Goal: Entertainment & Leisure: Consume media (video, audio)

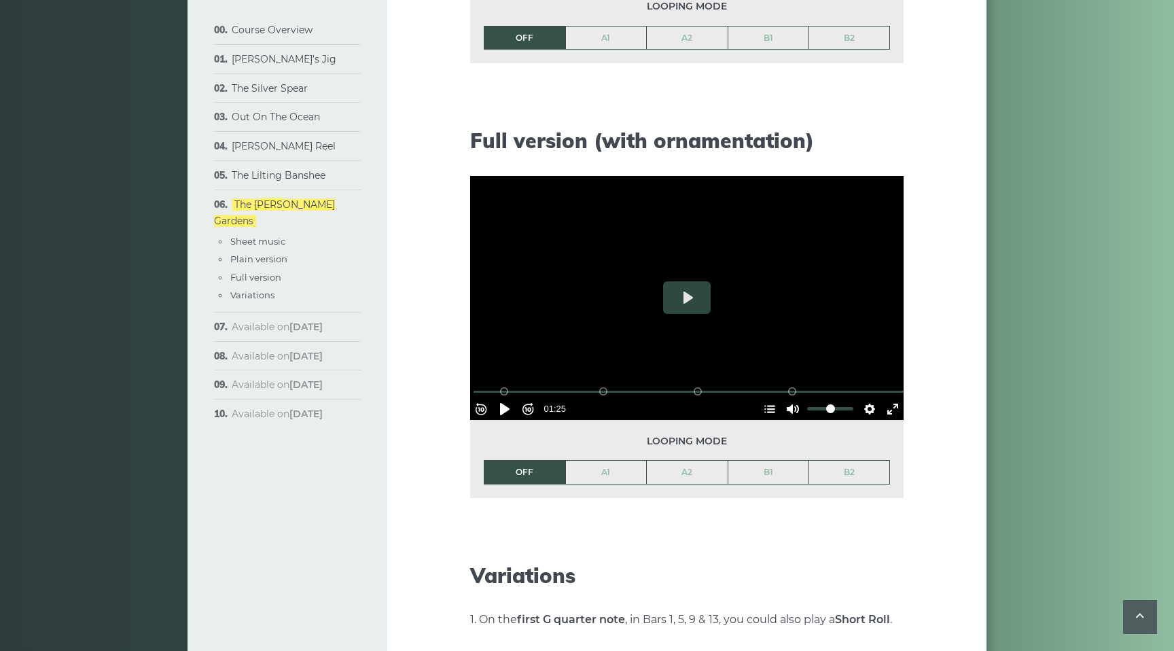
scroll to position [1645, 0]
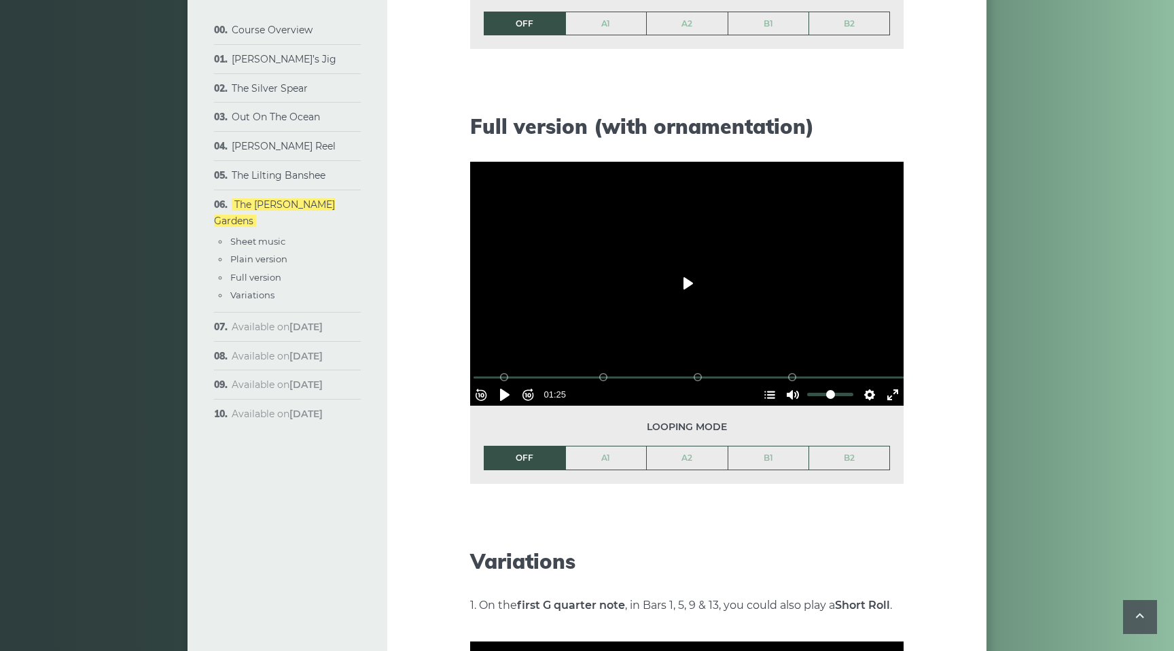
click at [679, 267] on button "Play" at bounding box center [687, 283] width 48 height 33
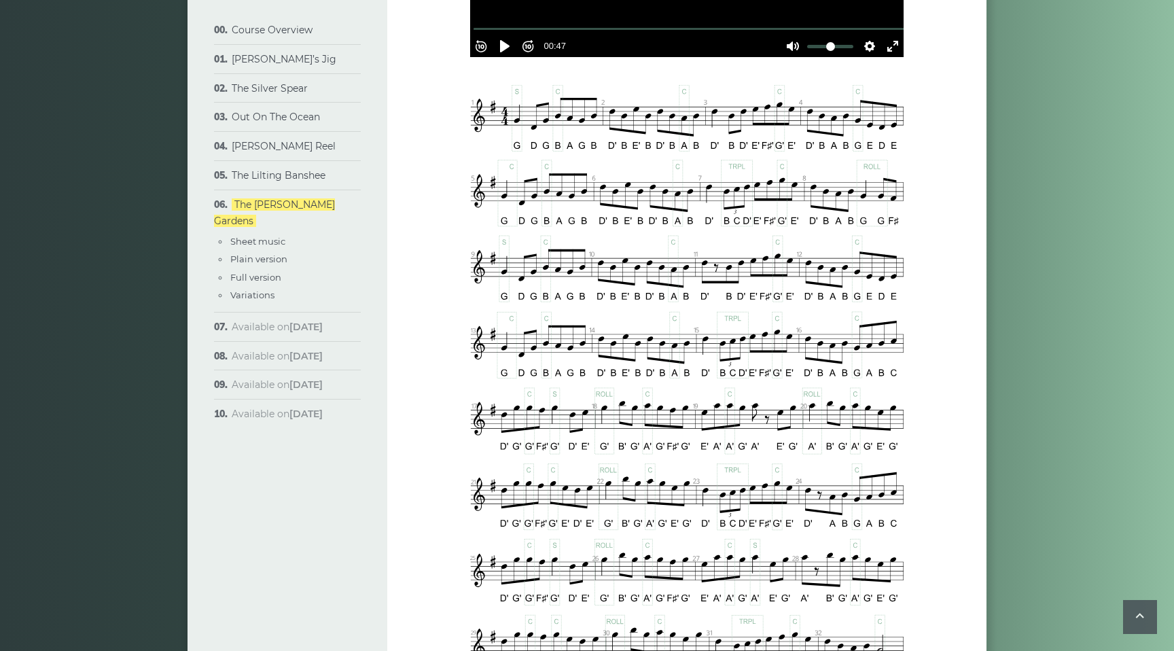
scroll to position [531, 0]
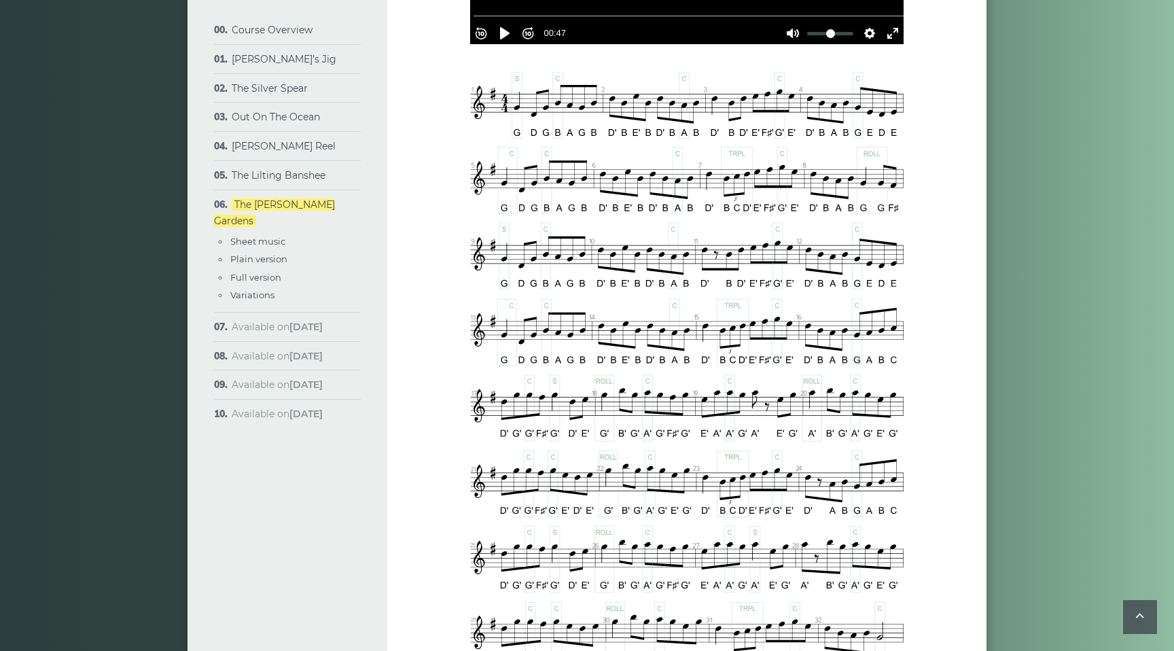
type input "***"
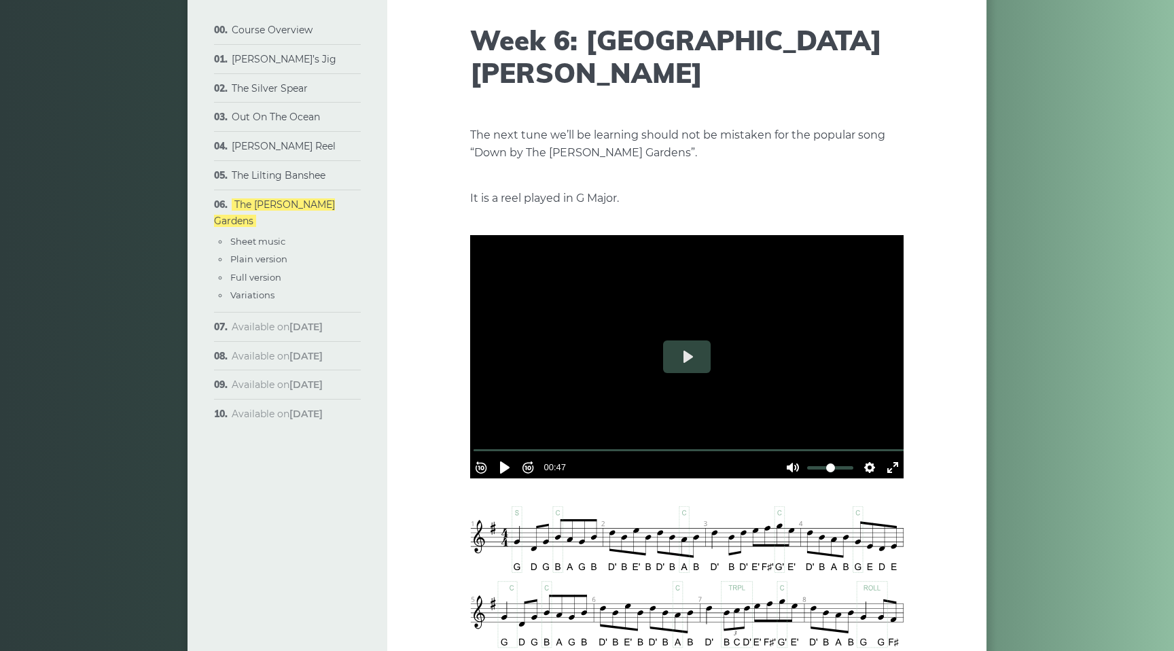
scroll to position [88, 0]
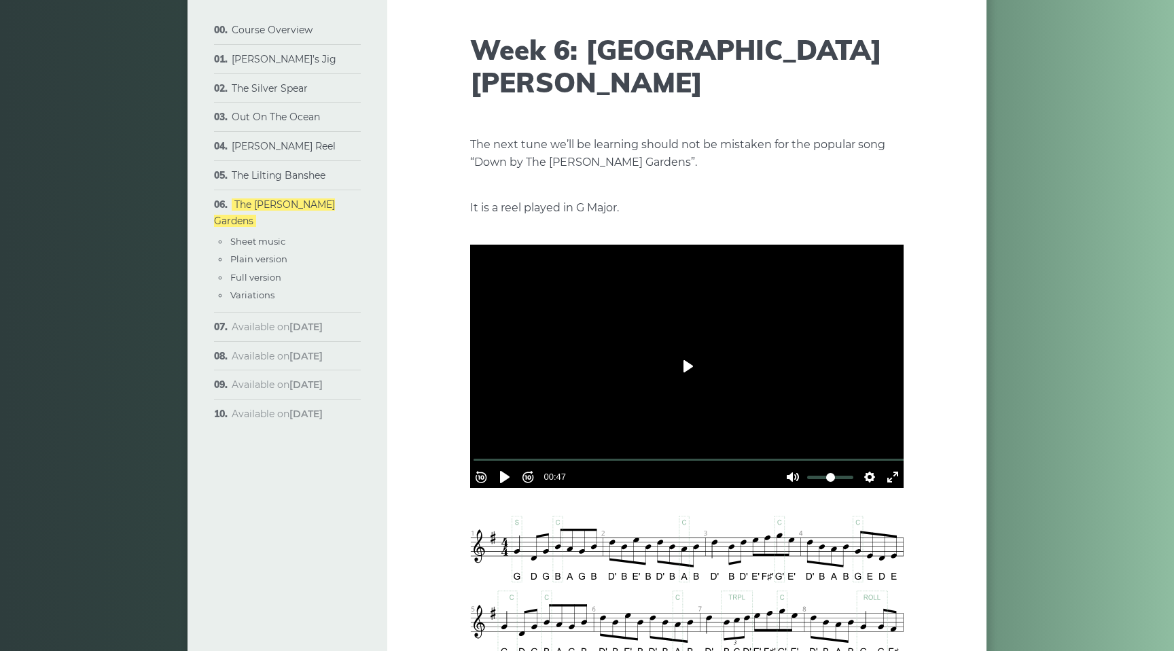
click at [685, 350] on button "Play" at bounding box center [687, 366] width 48 height 33
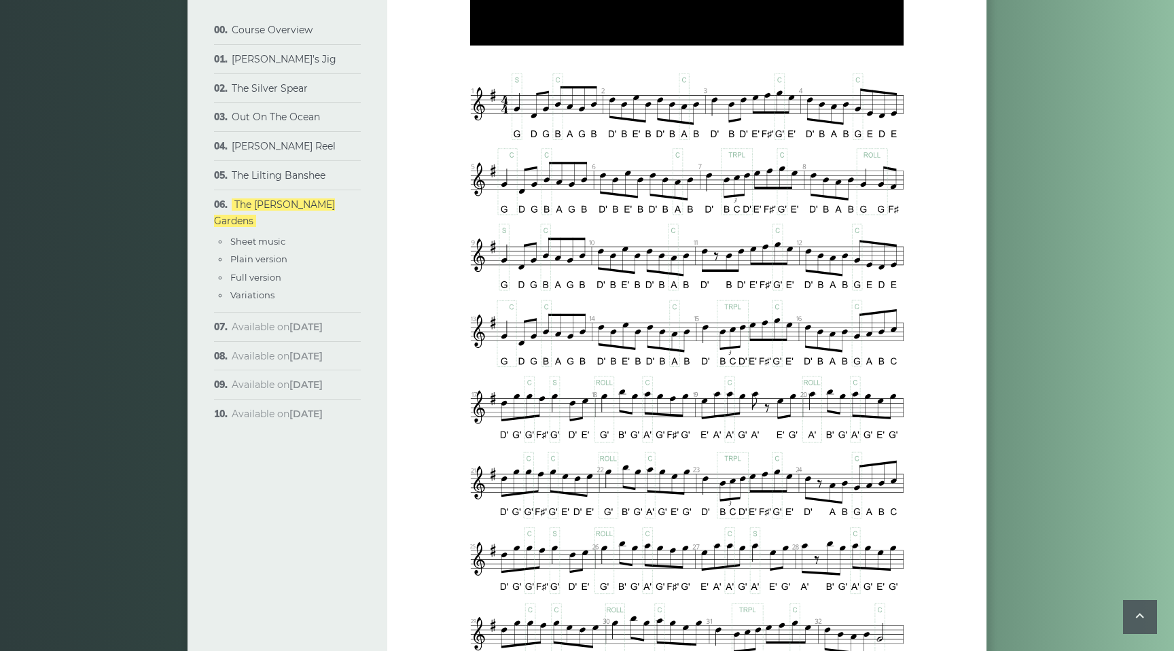
scroll to position [528, 0]
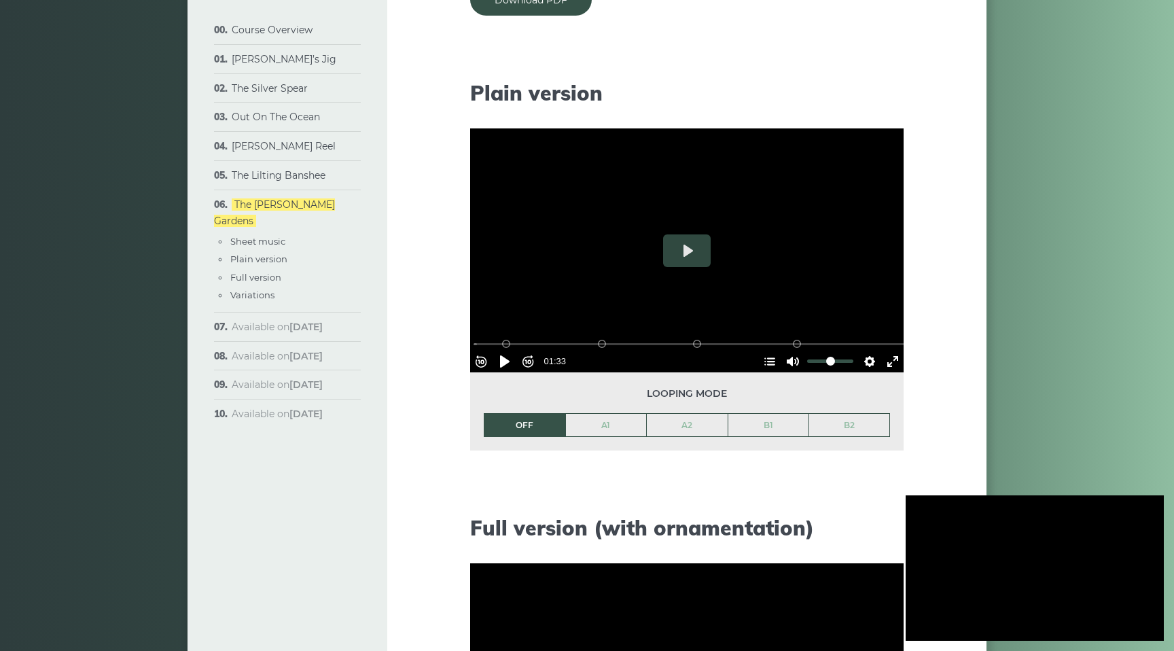
type input "***"
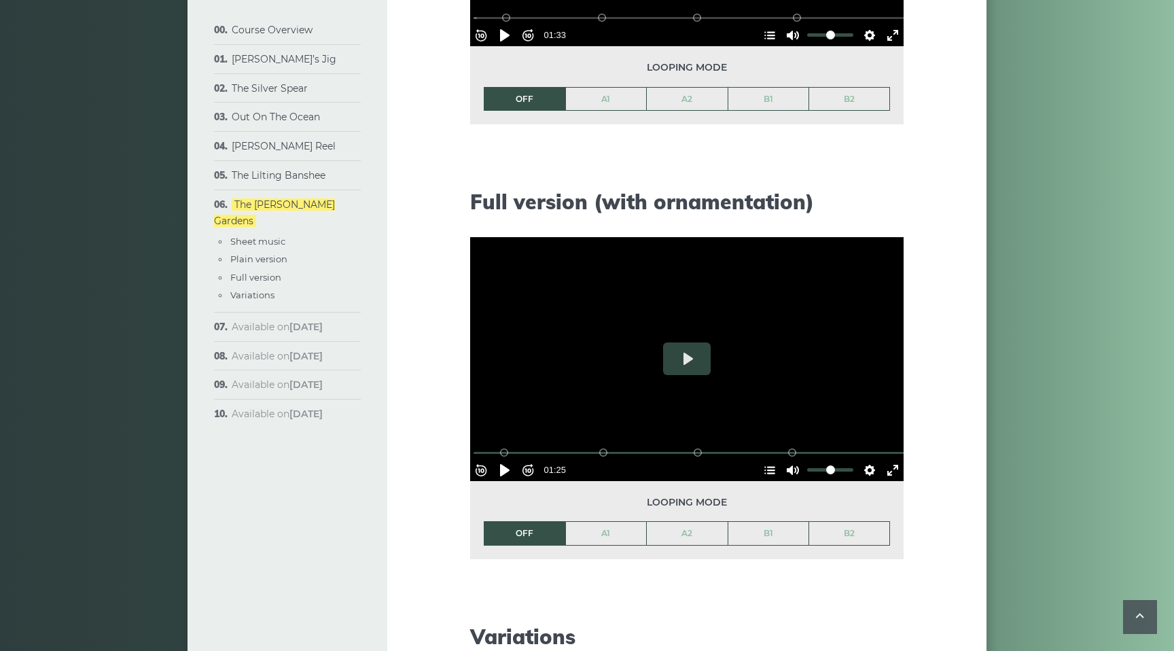
scroll to position [1621, 0]
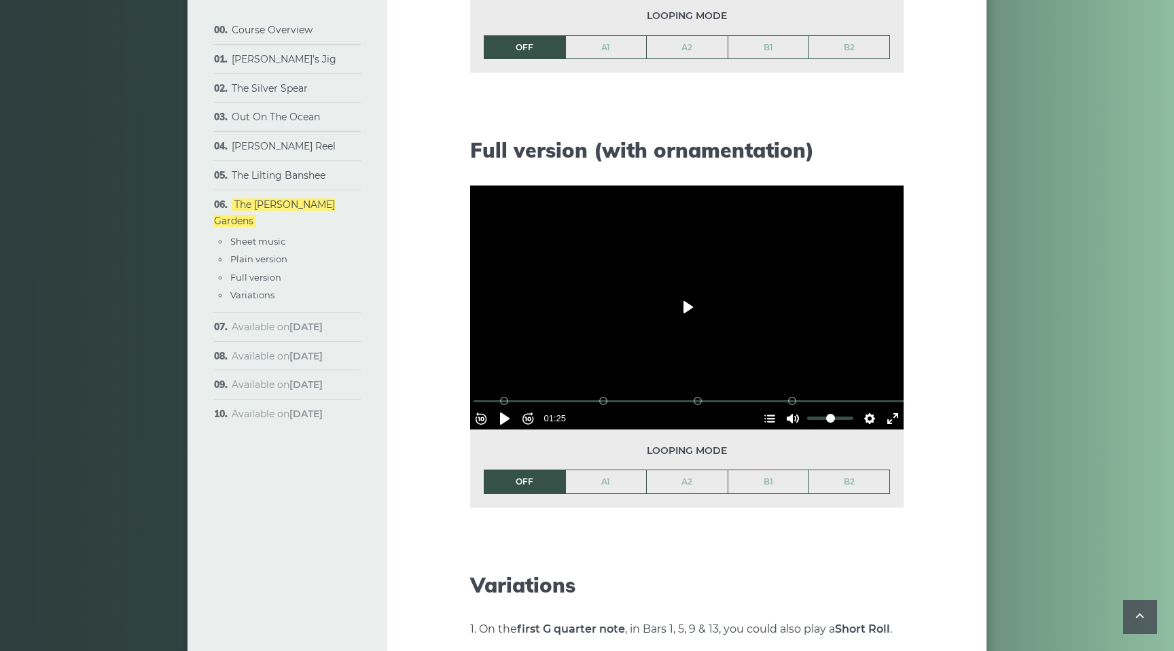
click at [688, 291] on button "Play" at bounding box center [687, 307] width 48 height 33
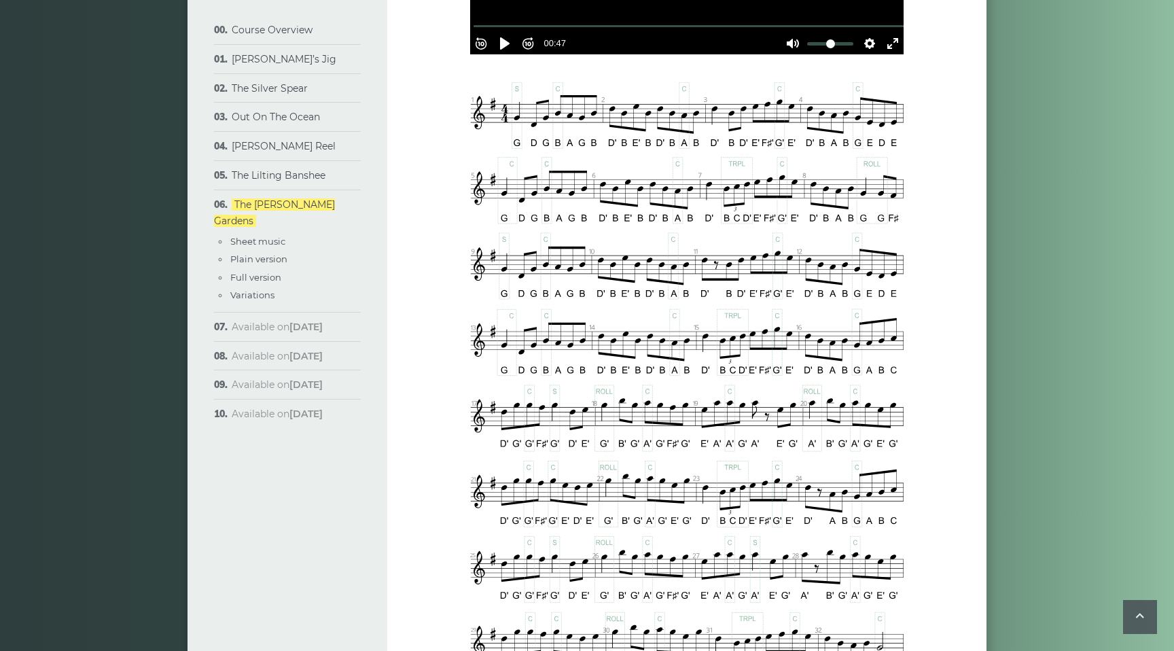
scroll to position [538, 0]
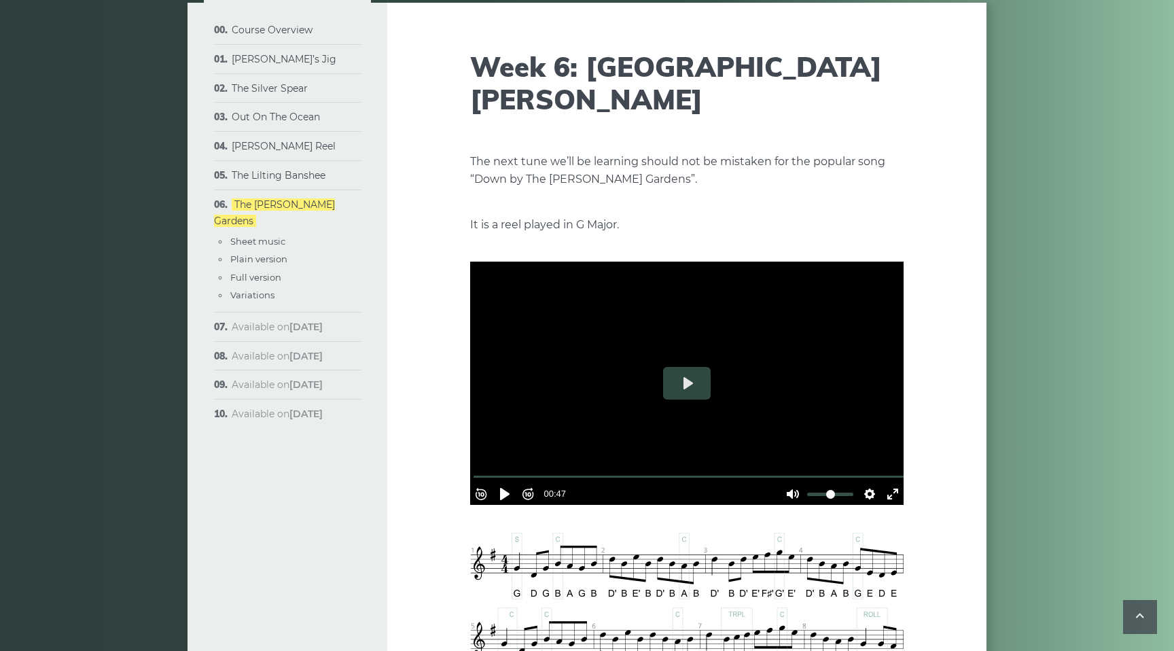
type input "***"
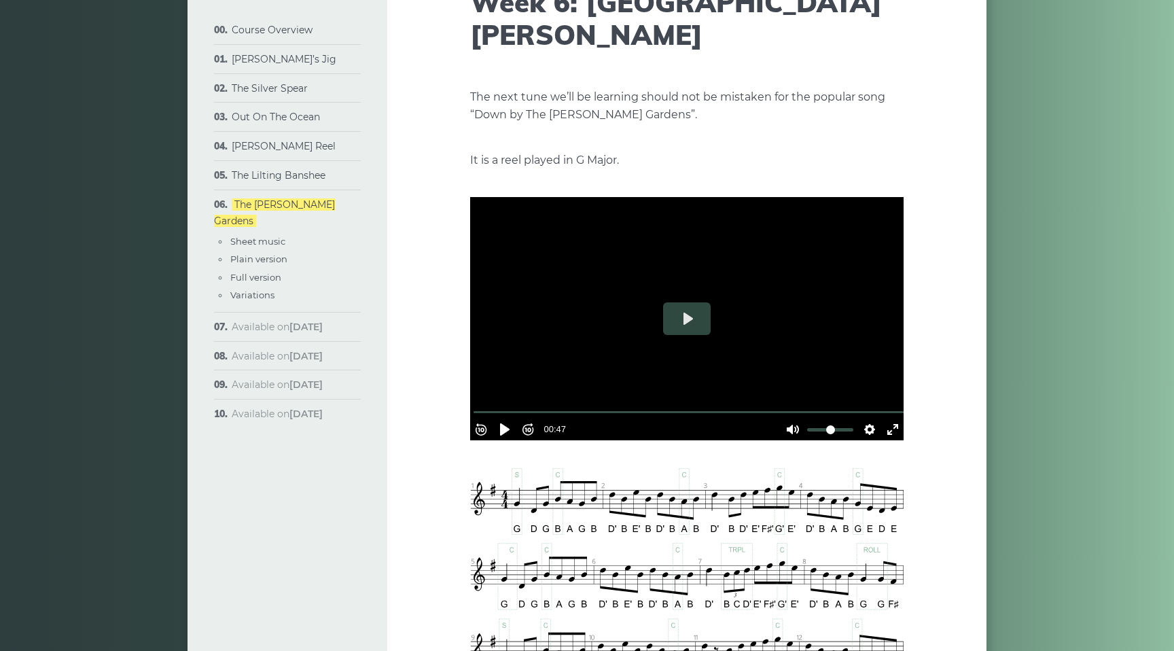
scroll to position [153, 0]
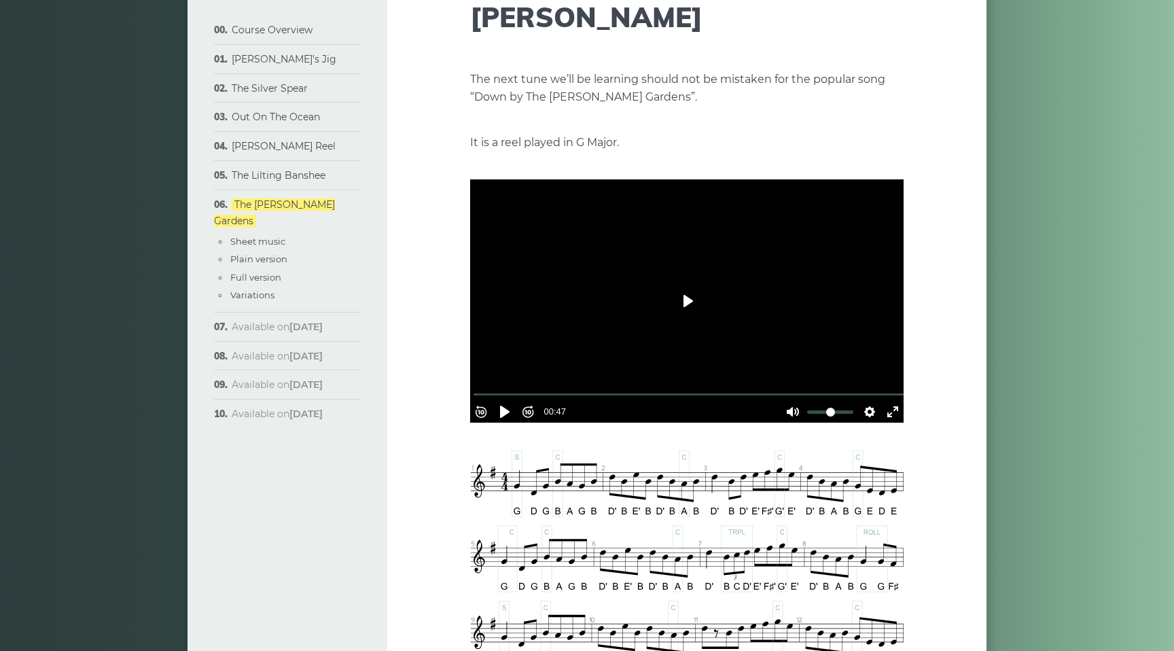
click at [679, 285] on button "Play" at bounding box center [687, 301] width 48 height 33
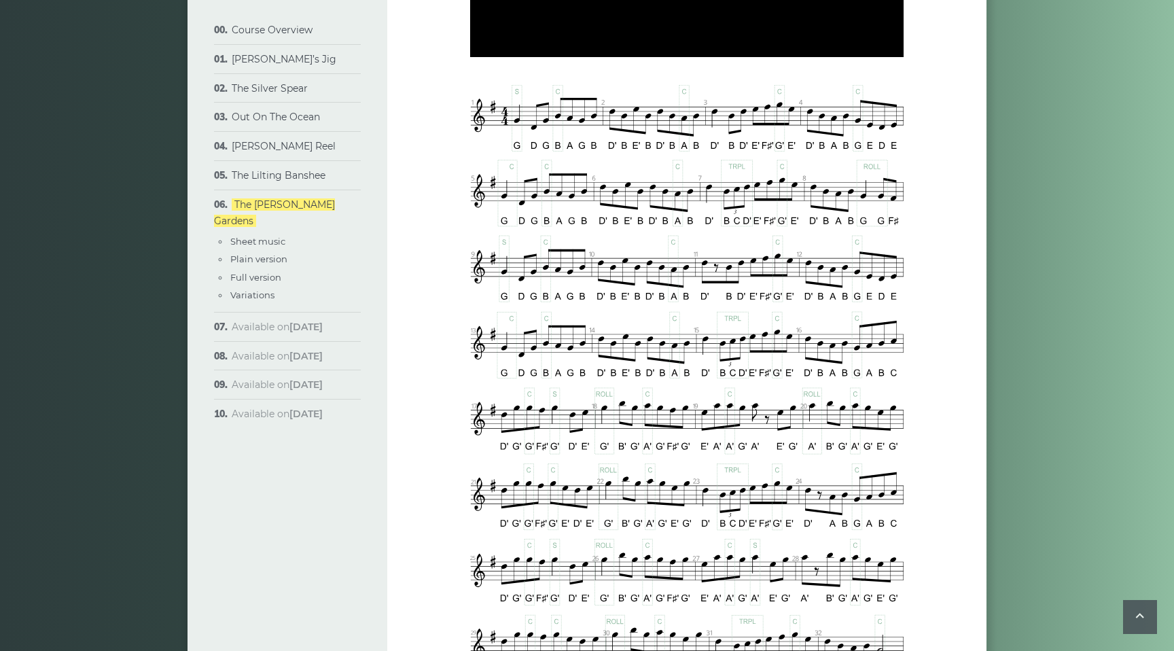
scroll to position [520, 0]
type input "****"
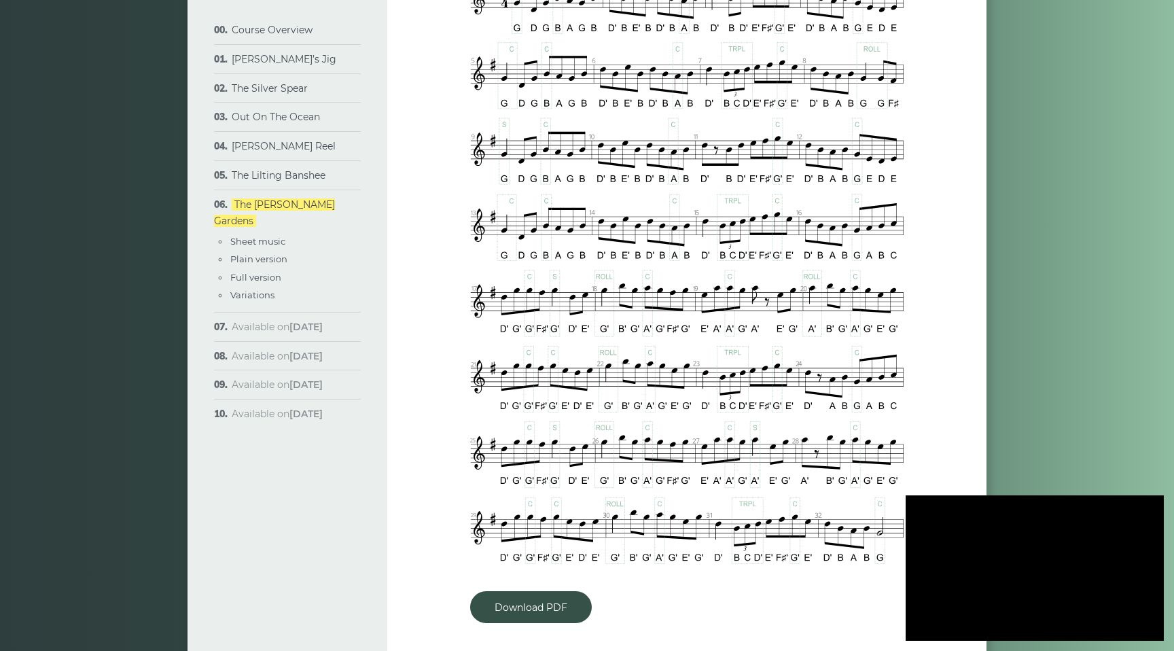
scroll to position [650, 0]
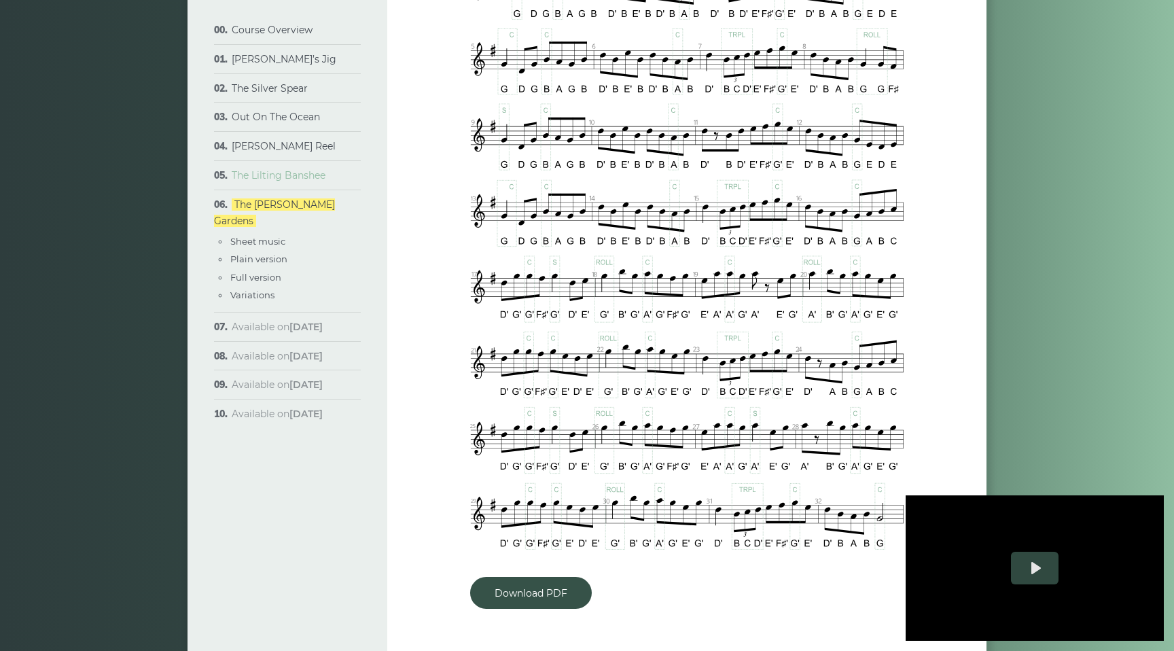
click at [317, 179] on link "The Lilting Banshee" at bounding box center [279, 175] width 94 height 12
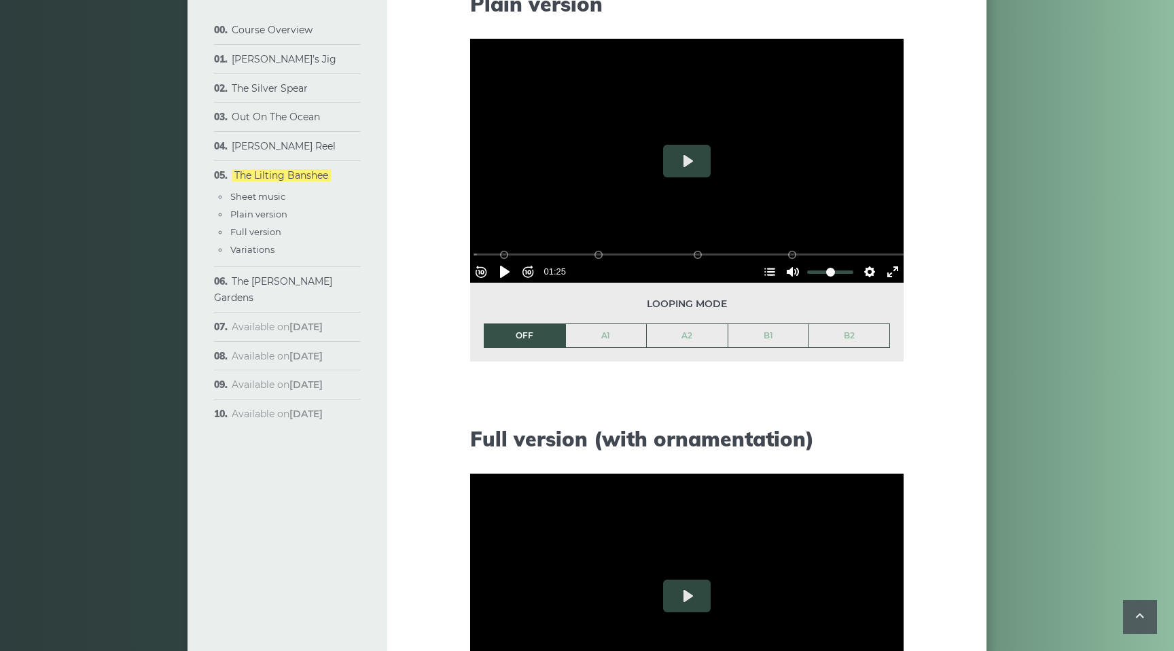
scroll to position [1503, 0]
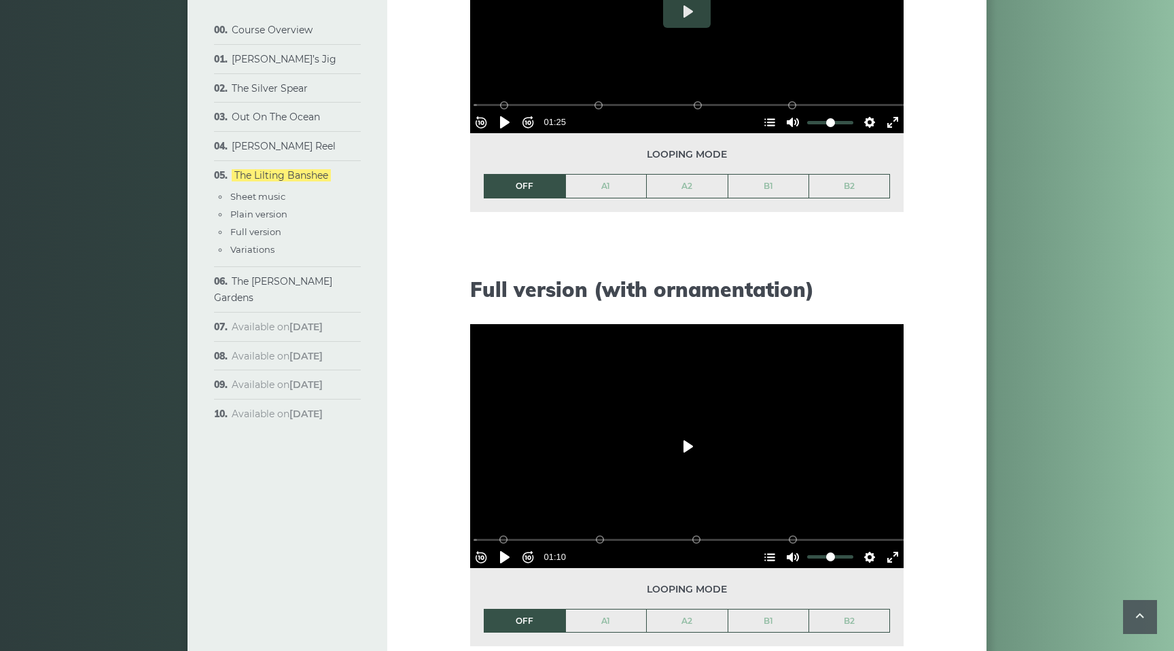
click at [691, 445] on button "Play" at bounding box center [687, 446] width 48 height 33
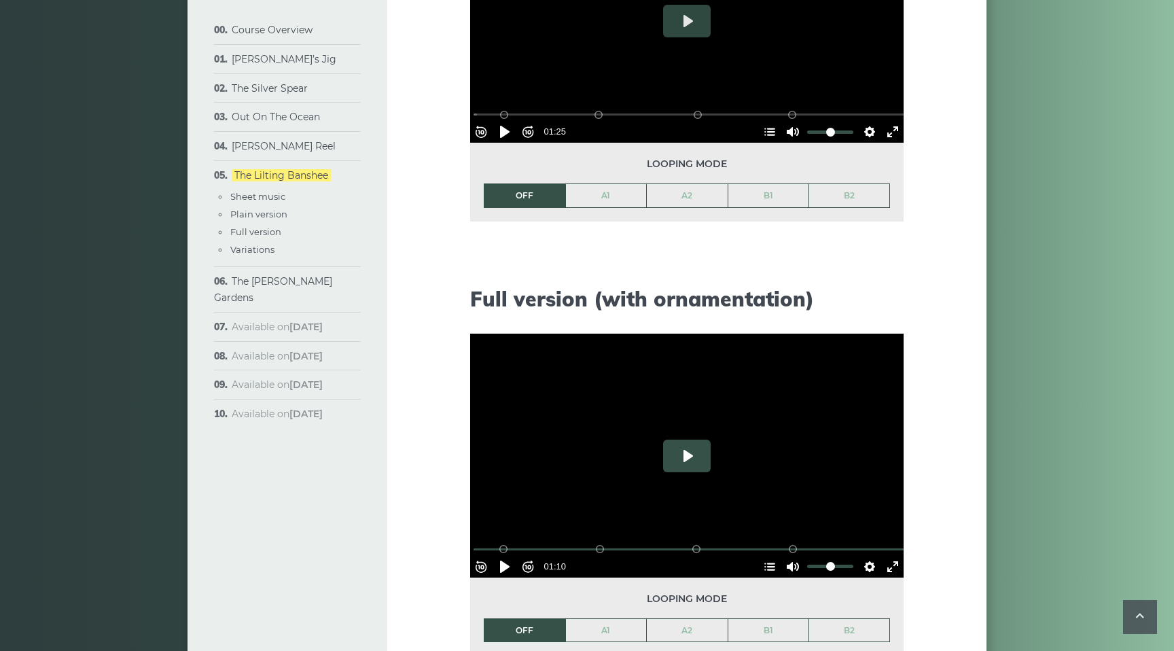
scroll to position [1494, 0]
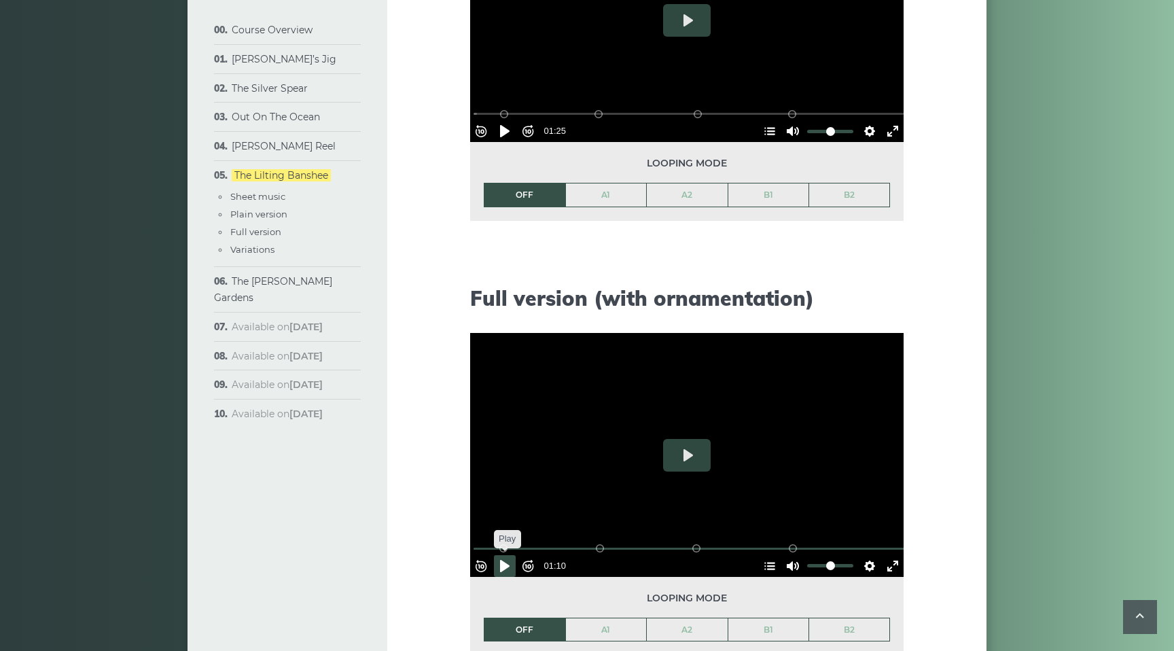
click at [513, 563] on button "Pause Play" at bounding box center [505, 566] width 22 height 22
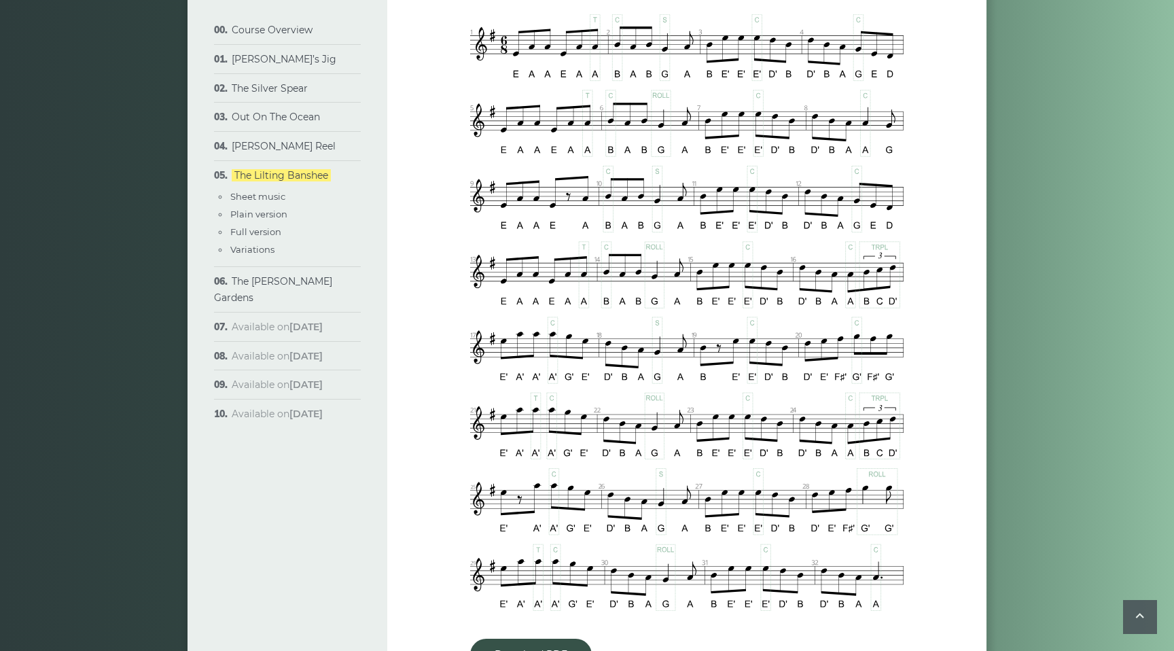
scroll to position [611, 0]
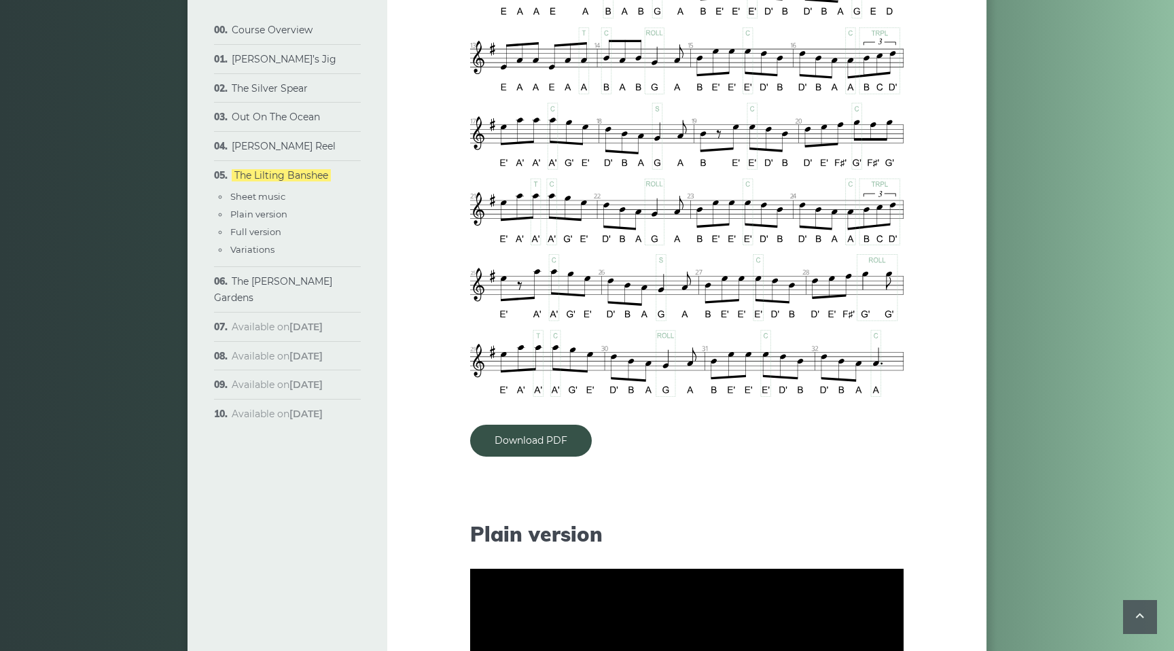
type input "***"
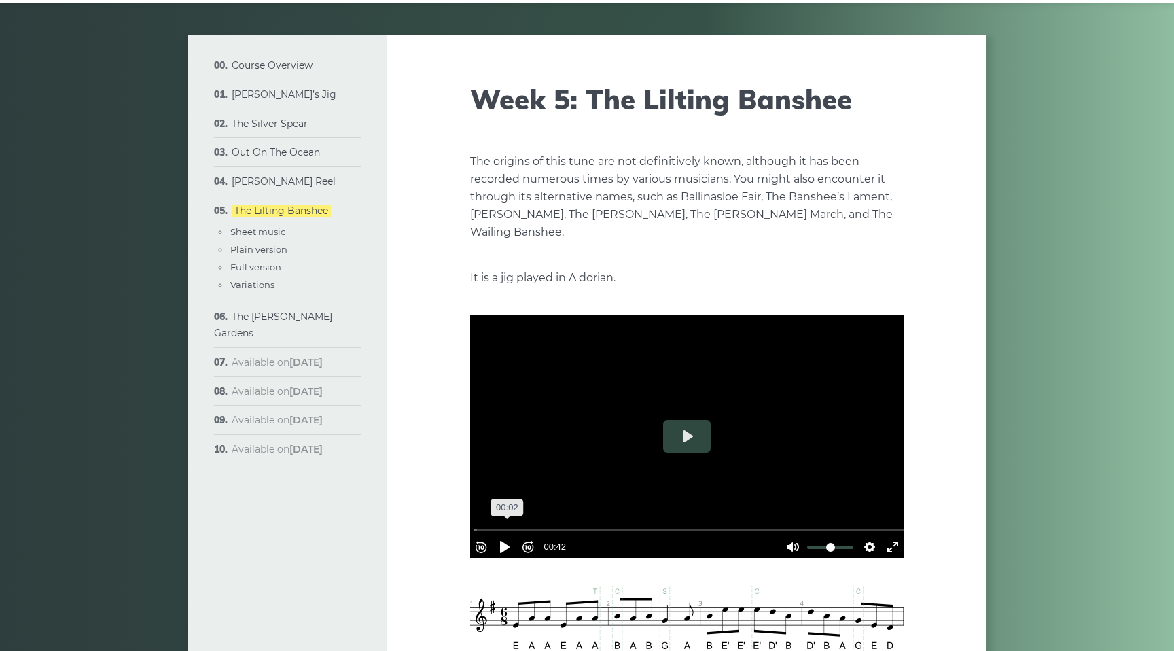
scroll to position [55, 0]
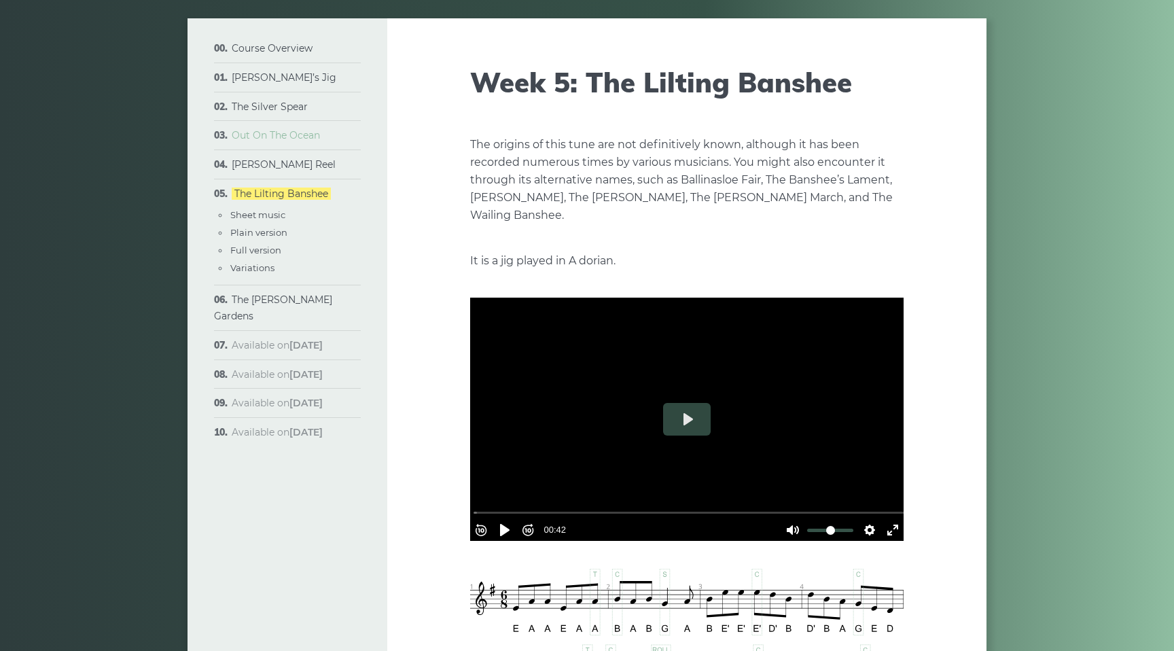
click at [278, 138] on link "Out On The Ocean" at bounding box center [276, 135] width 88 height 12
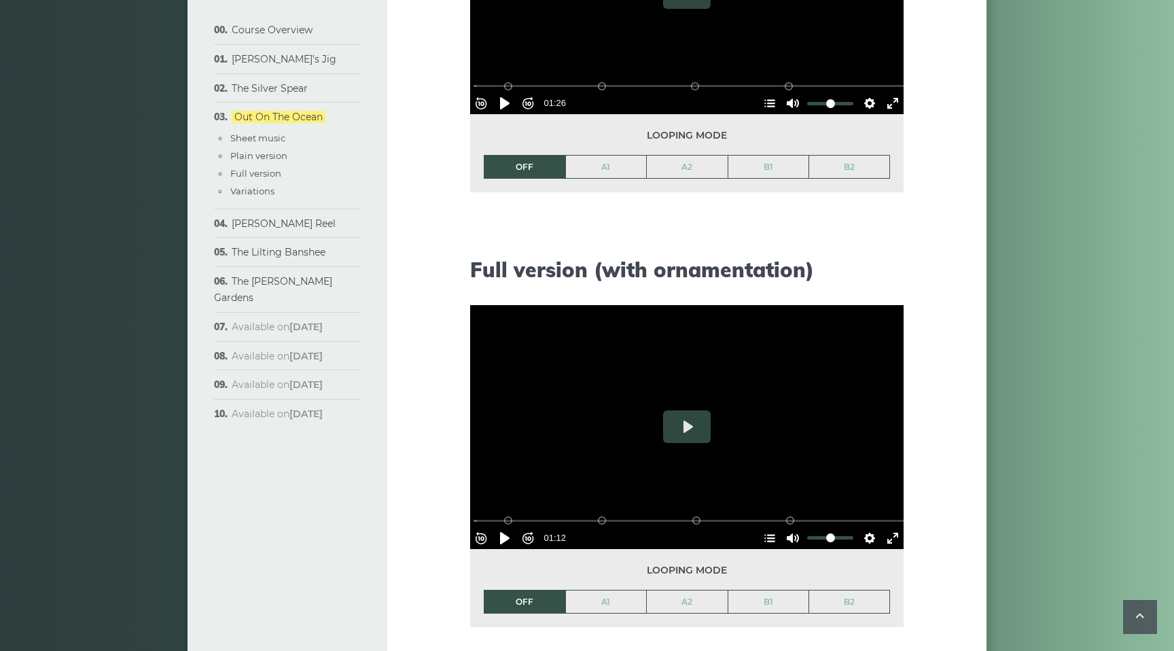
scroll to position [1546, 0]
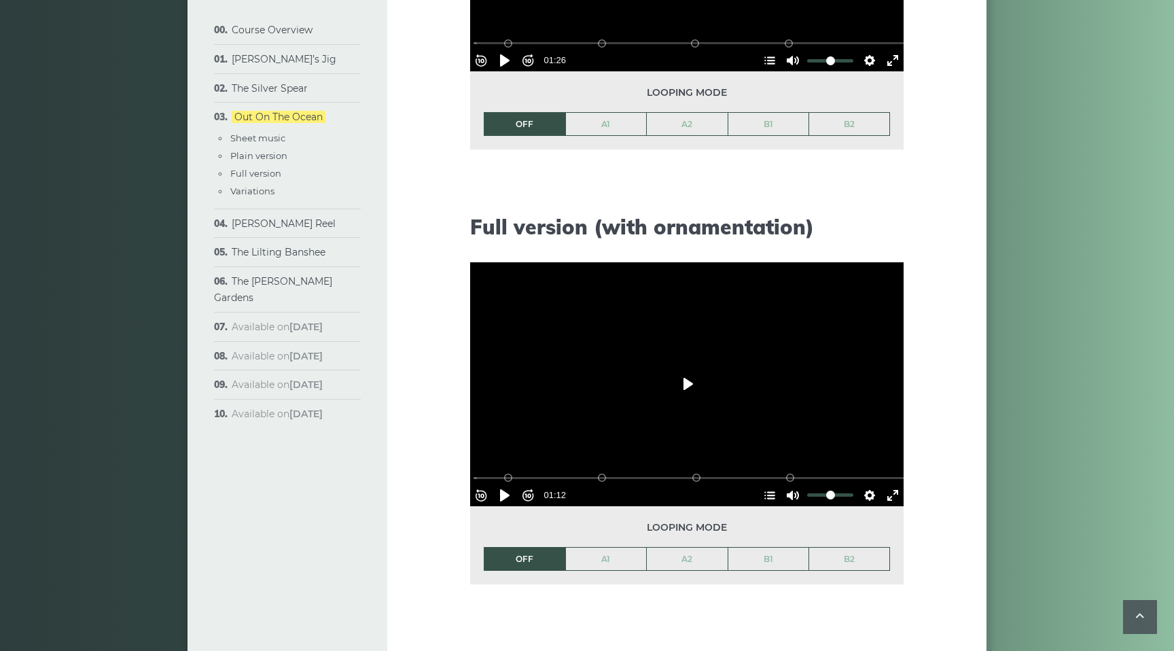
click at [685, 386] on button "Play" at bounding box center [687, 383] width 48 height 33
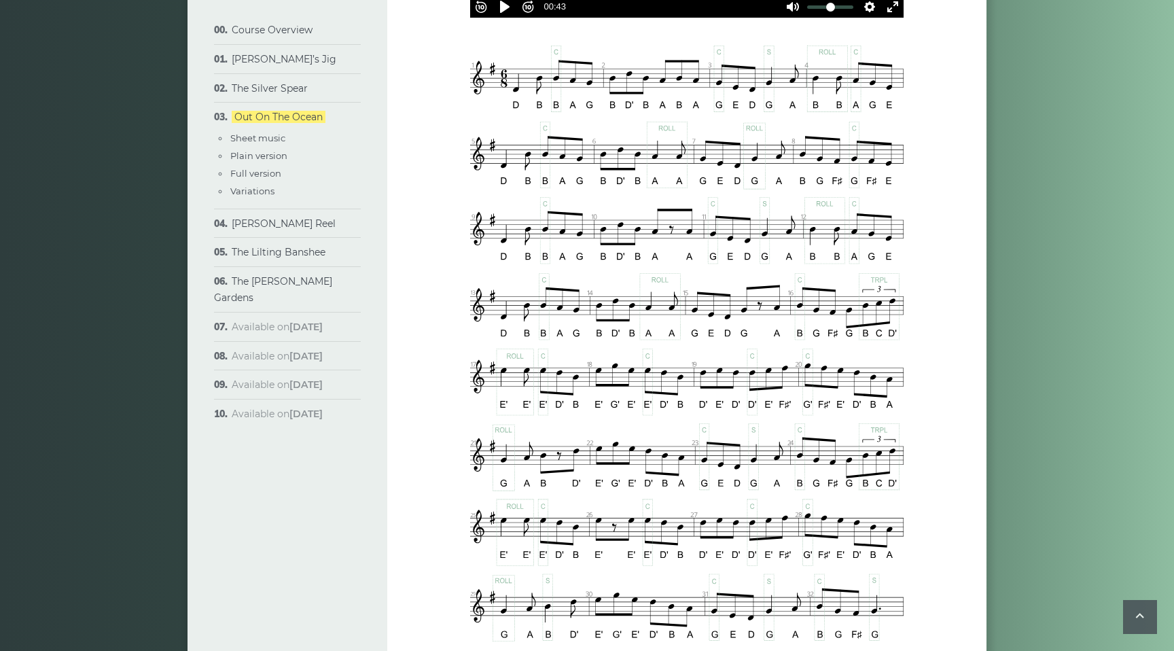
scroll to position [564, 0]
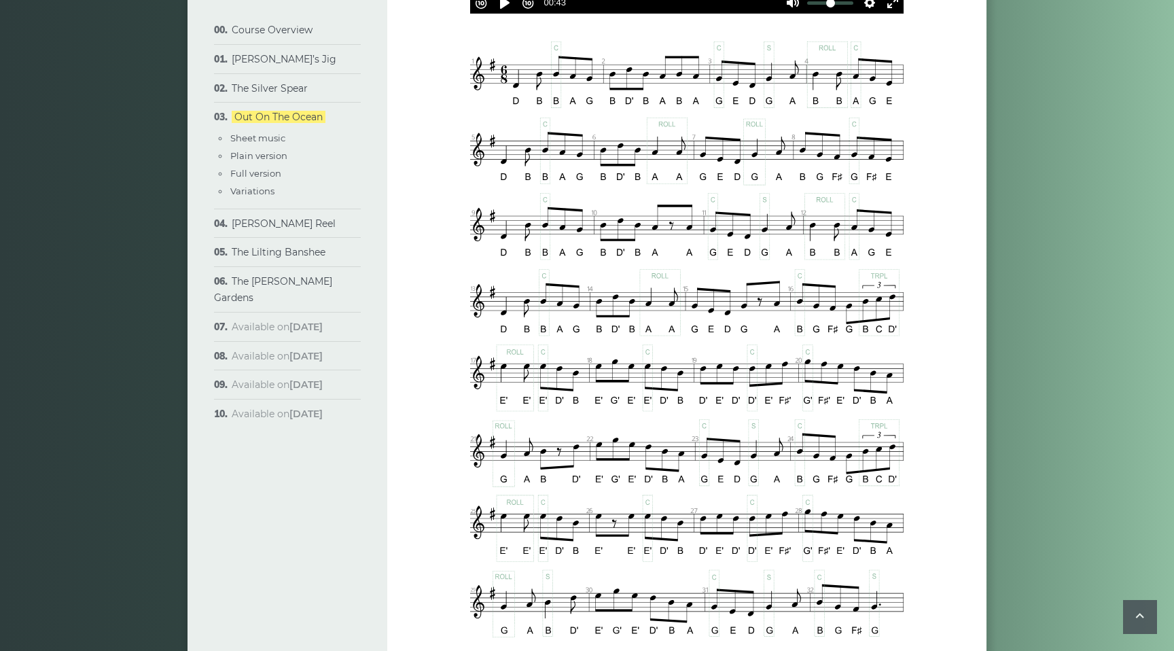
type input "***"
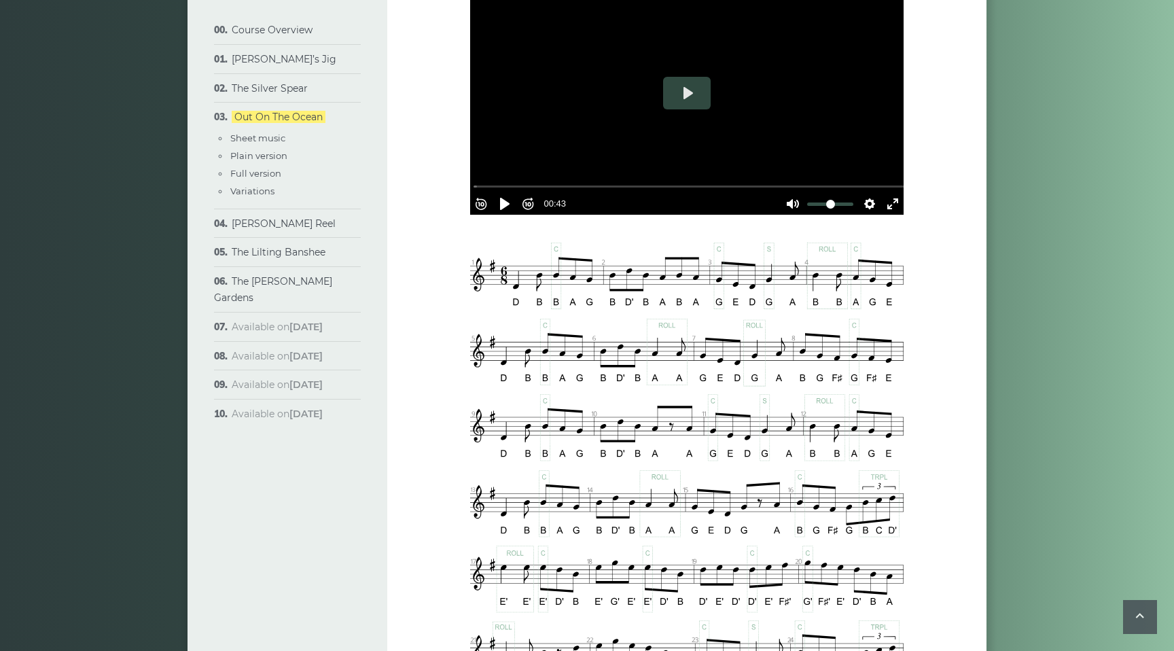
scroll to position [359, 0]
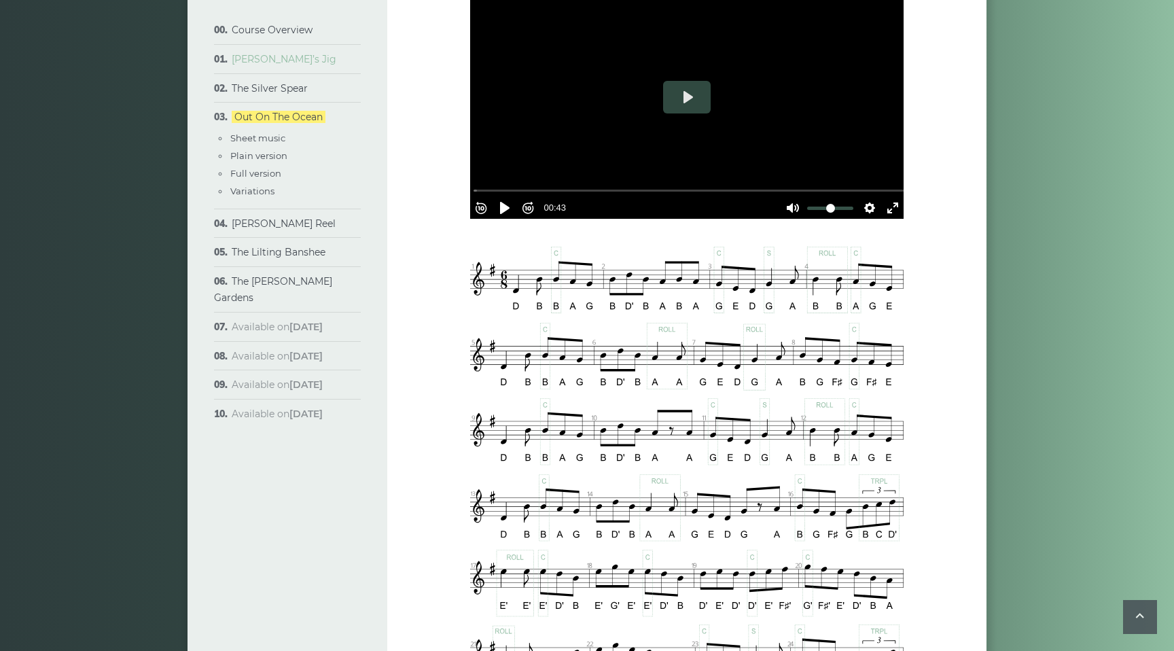
click at [268, 62] on link "[PERSON_NAME]’s Jig" at bounding box center [284, 59] width 105 height 12
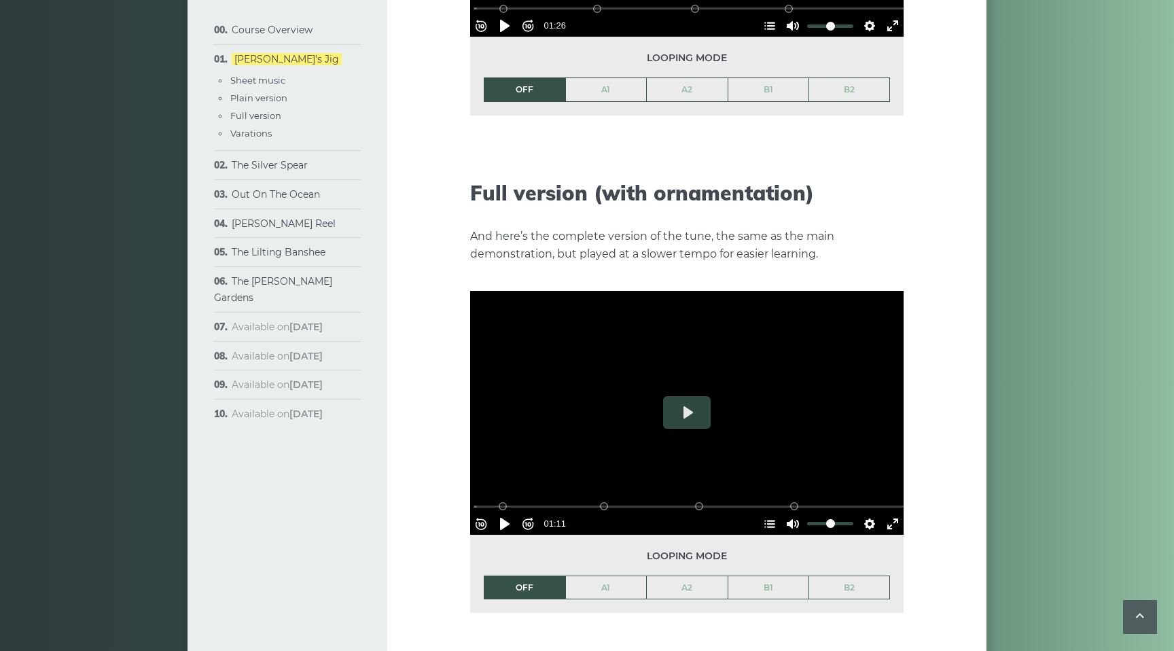
scroll to position [1952, 0]
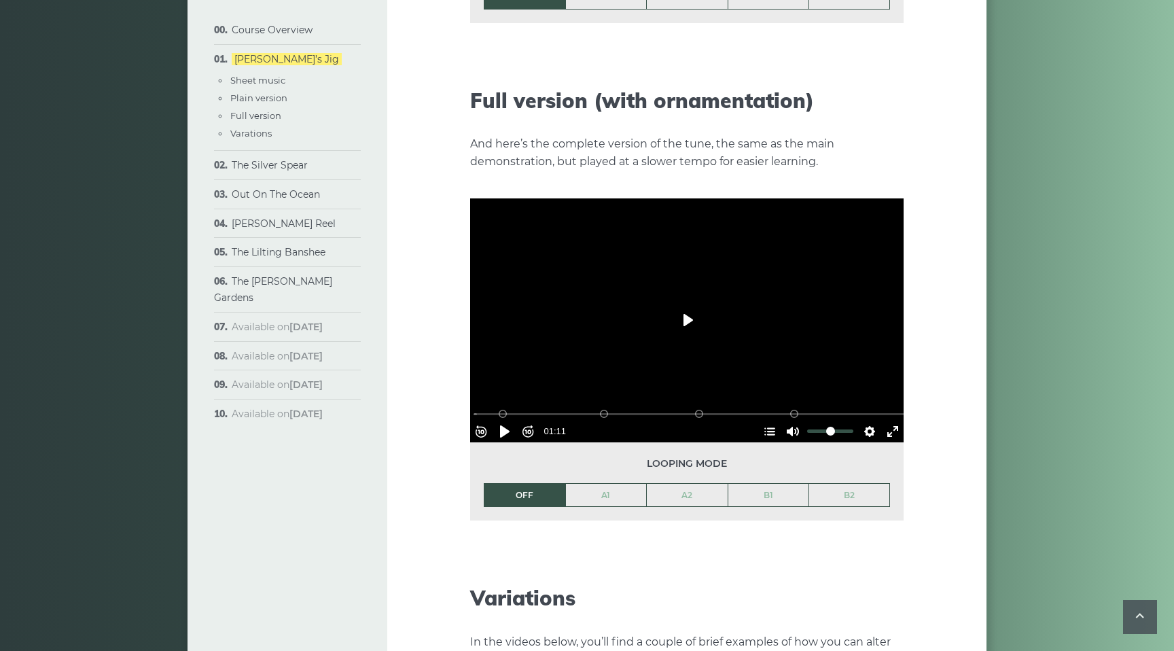
click at [680, 304] on button "Play" at bounding box center [687, 320] width 48 height 33
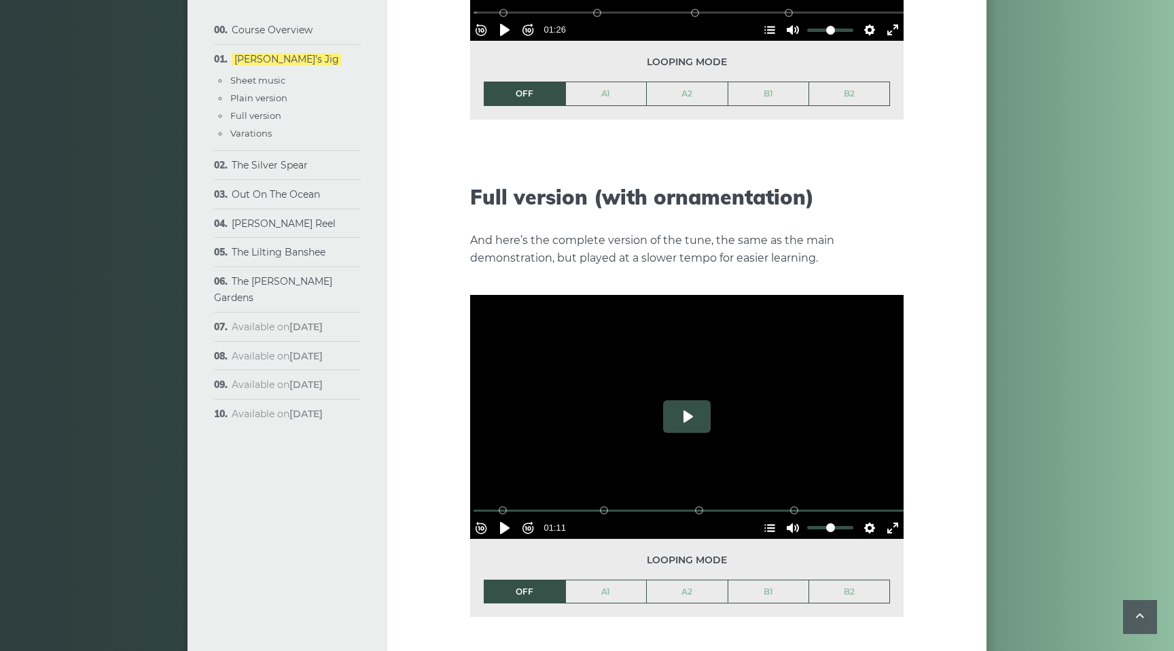
scroll to position [1911, 0]
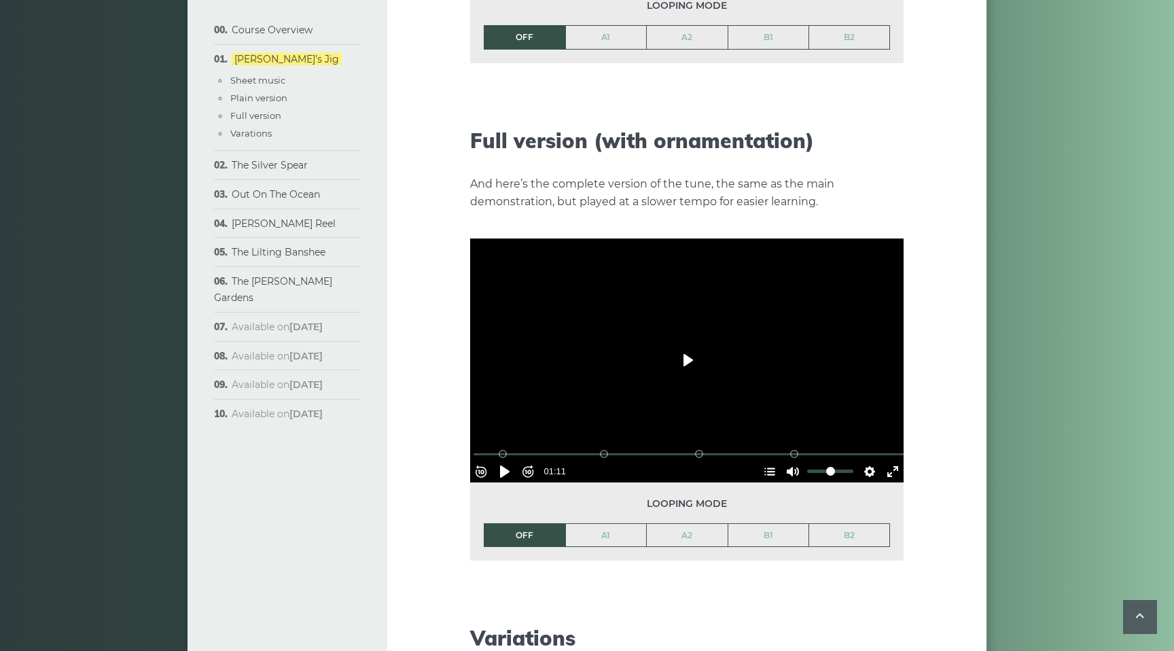
click at [681, 344] on button "Play" at bounding box center [687, 360] width 48 height 33
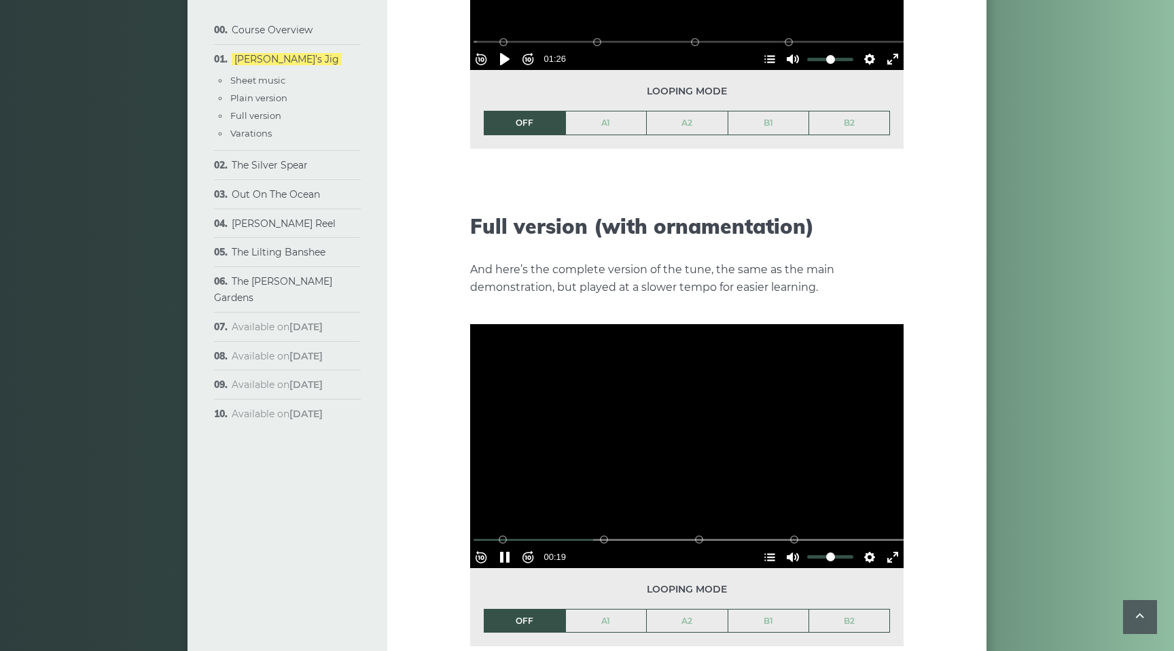
scroll to position [1832, 0]
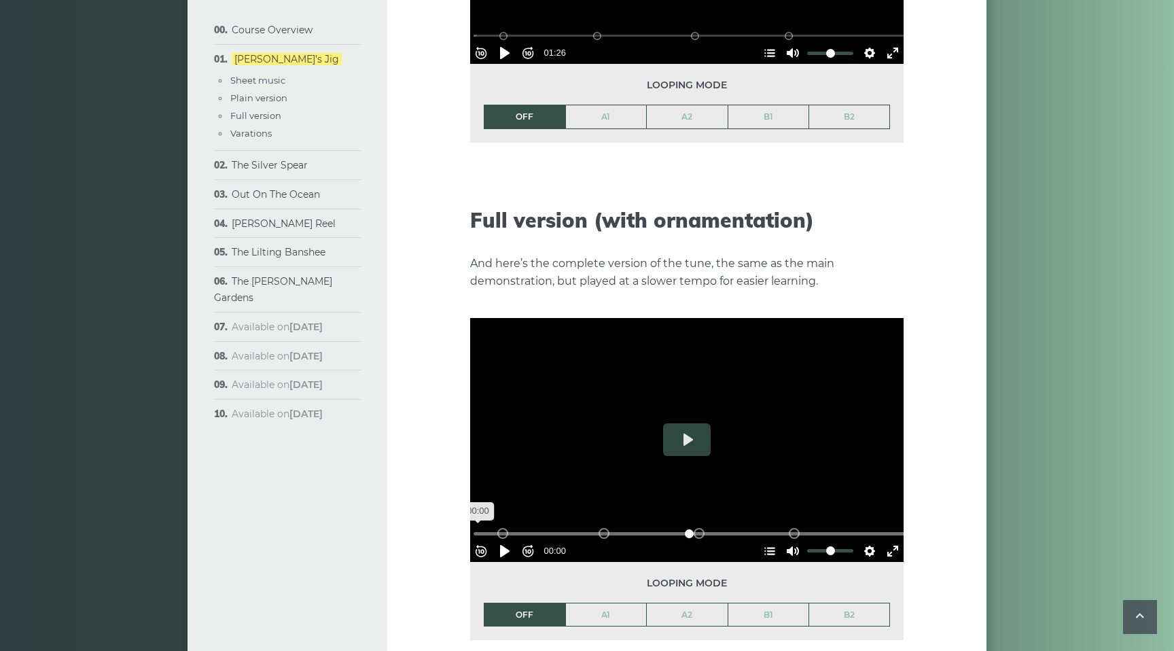
drag, startPoint x: 622, startPoint y: 510, endPoint x: 480, endPoint y: 513, distance: 142.0
click at [480, 527] on input "Seek" at bounding box center [689, 533] width 432 height 13
type input "***"
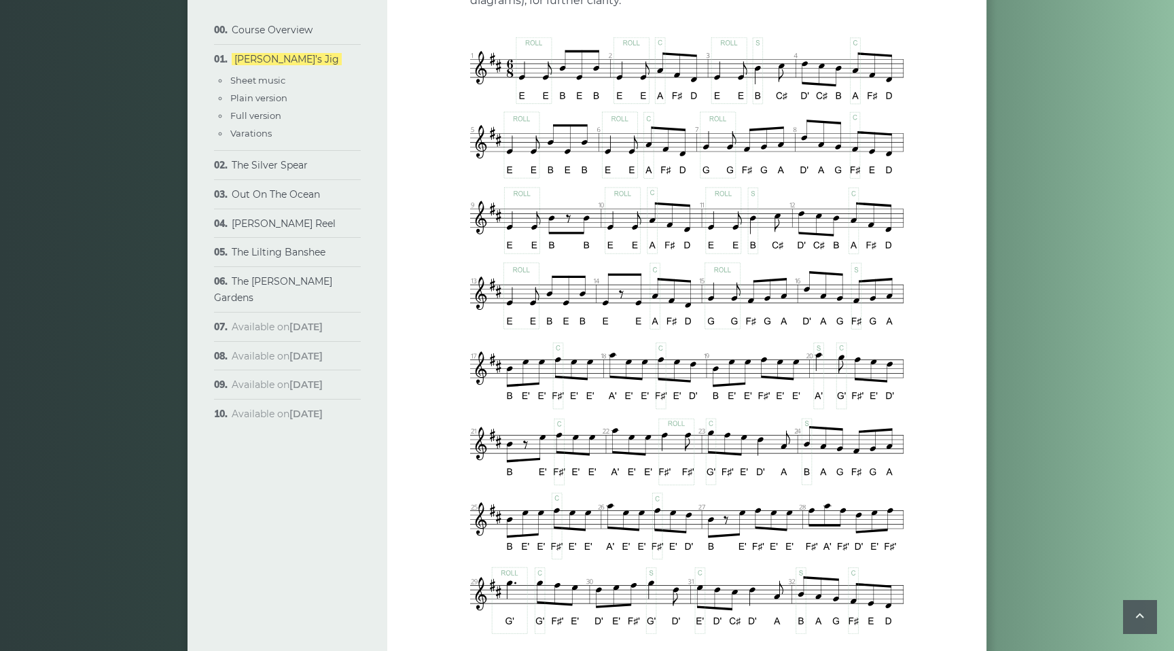
scroll to position [784, 0]
